Goal: Task Accomplishment & Management: Complete application form

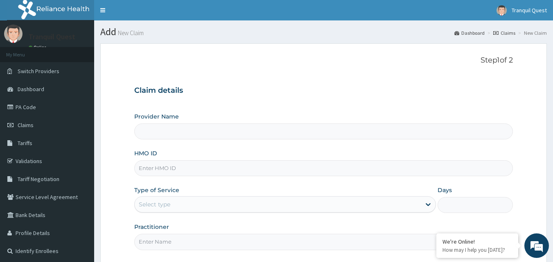
click at [159, 169] on input "HMO ID" at bounding box center [323, 168] width 379 height 16
paste input "MHT/10024/D"
type input "MHT/10024/D"
click at [176, 207] on div "Select type" at bounding box center [278, 204] width 286 height 13
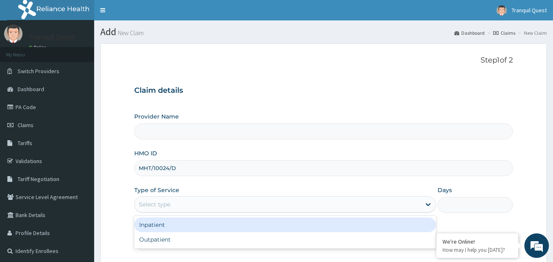
type input "Tranquil and Quest Diagnostics"
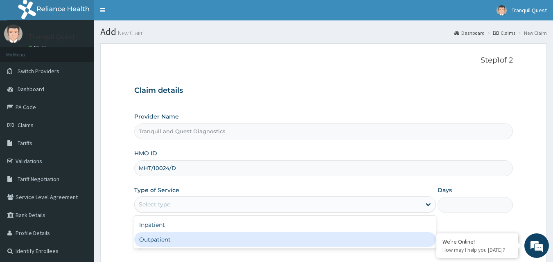
click at [159, 241] on div "Outpatient" at bounding box center [285, 239] width 302 height 15
type input "1"
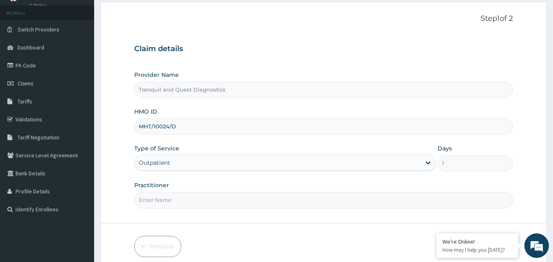
scroll to position [77, 0]
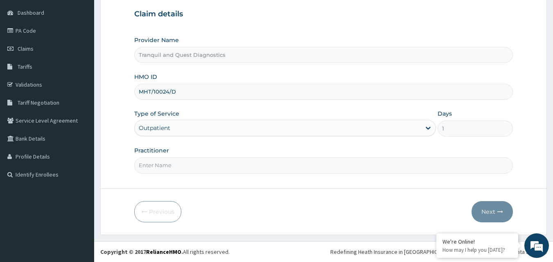
click at [167, 167] on input "Practitioner" at bounding box center [323, 166] width 379 height 16
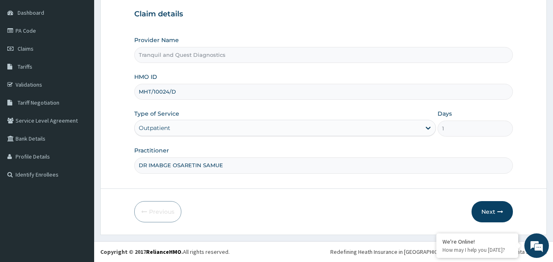
type input "DR IMABGE OSARETIN SAMUEL"
click at [495, 208] on button "Next" at bounding box center [491, 211] width 41 height 21
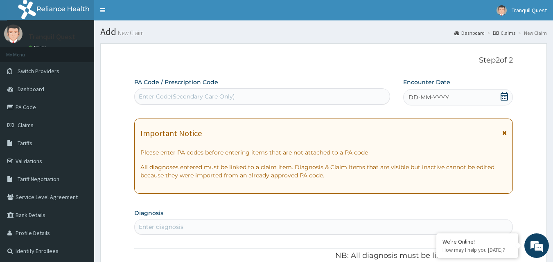
click at [219, 100] on div "Enter Code(Secondary Care Only)" at bounding box center [187, 96] width 96 height 8
paste input "PA/721D3B"
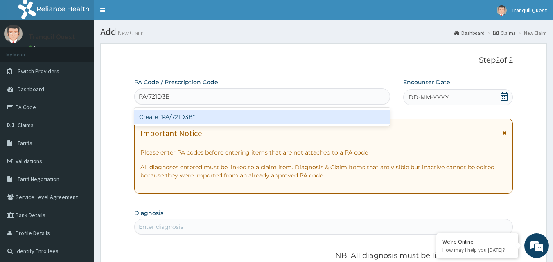
type input "PA/721D3B"
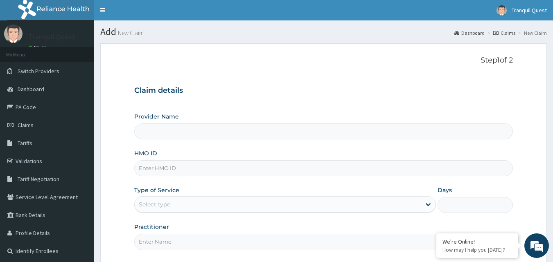
type input "Tranquil and Quest Diagnostics"
